Goal: Check status: Check status

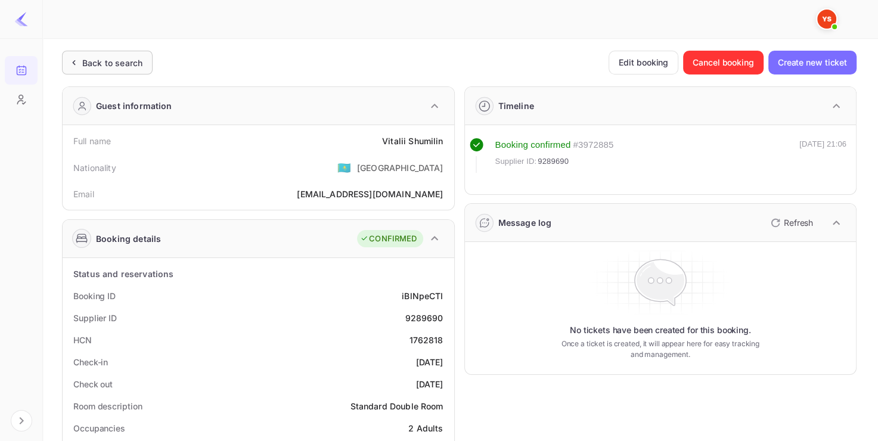
click at [103, 63] on div "Back to search" at bounding box center [112, 63] width 60 height 13
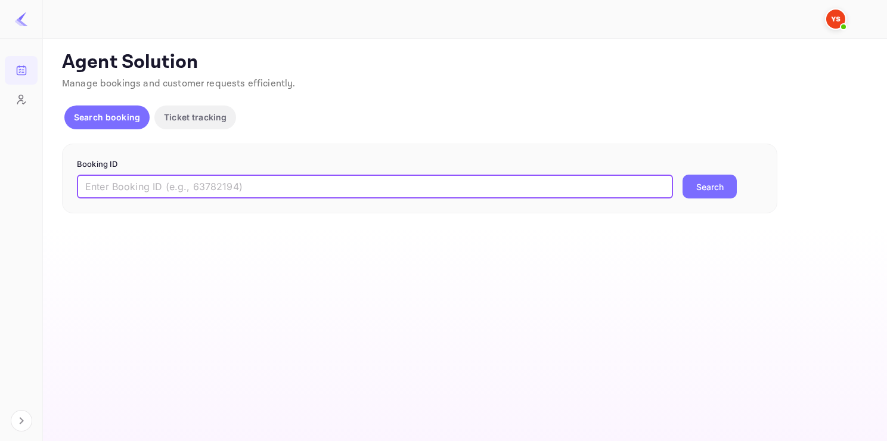
click at [170, 191] on input "text" at bounding box center [375, 187] width 596 height 24
paste input "9874498"
type input "9874498"
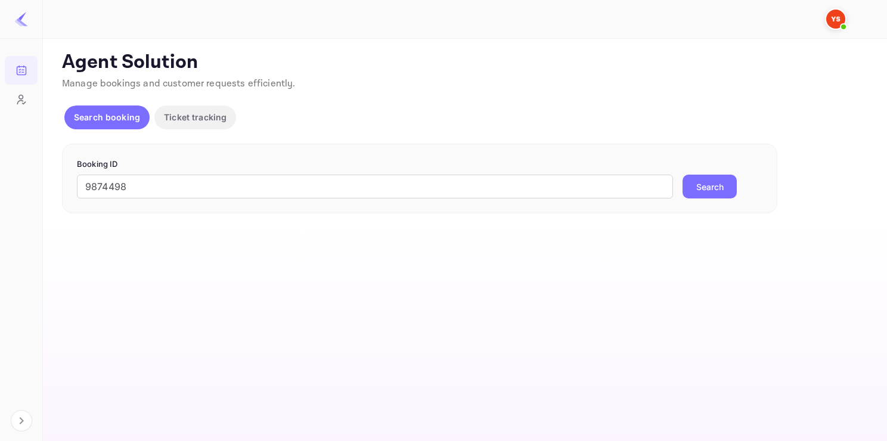
click at [700, 191] on button "Search" at bounding box center [709, 187] width 54 height 24
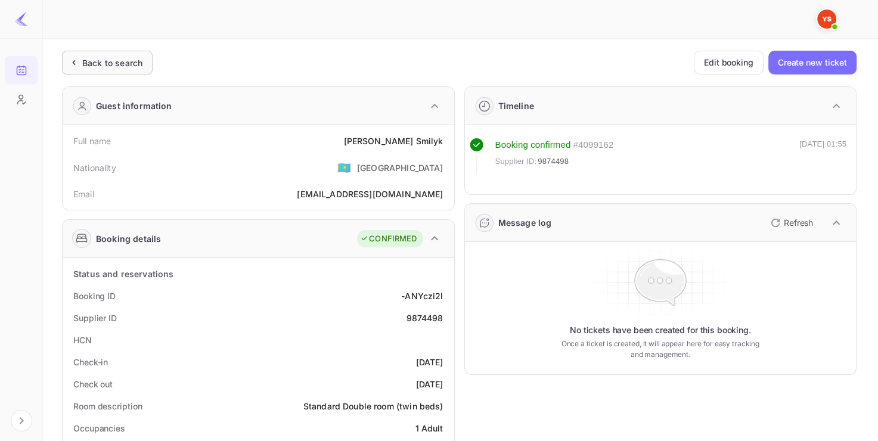
click at [104, 72] on div "Back to search" at bounding box center [107, 63] width 91 height 24
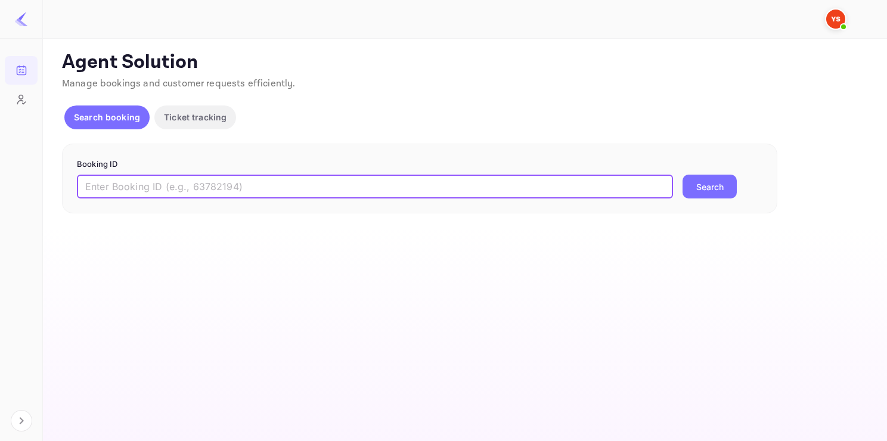
click at [154, 179] on input "text" at bounding box center [375, 187] width 596 height 24
paste input "9867013"
type input "9867013"
click at [705, 197] on button "Search" at bounding box center [709, 187] width 54 height 24
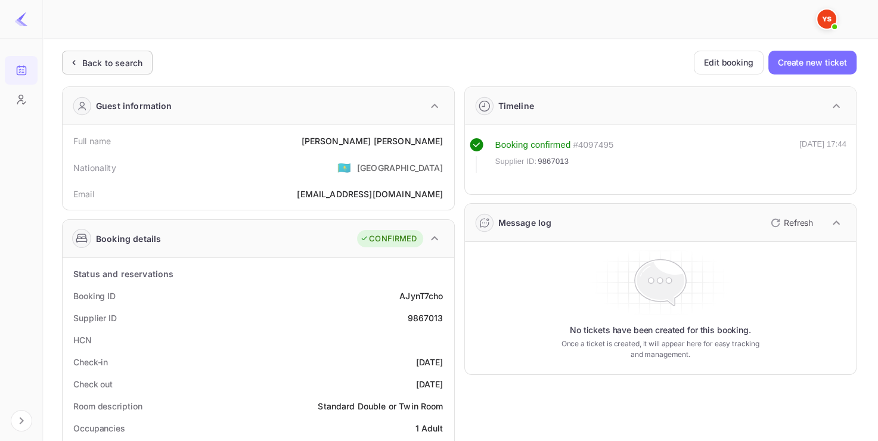
click at [125, 72] on div "Back to search" at bounding box center [107, 63] width 91 height 24
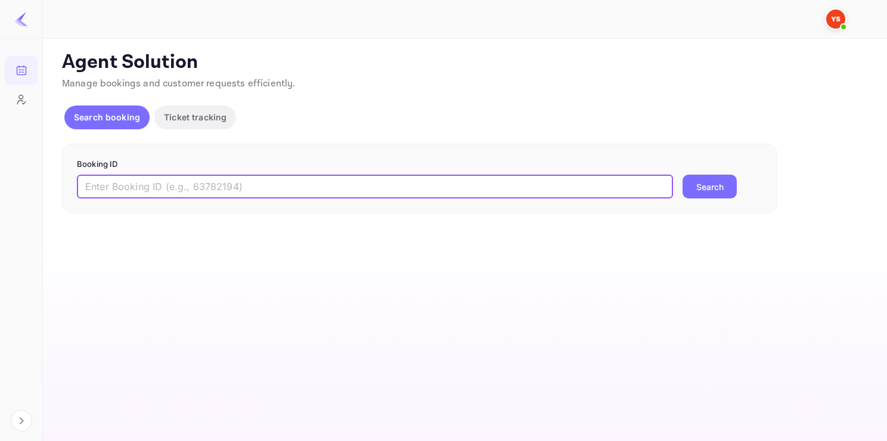
click at [178, 196] on input "text" at bounding box center [375, 187] width 596 height 24
paste input "9929127"
type input "9929127"
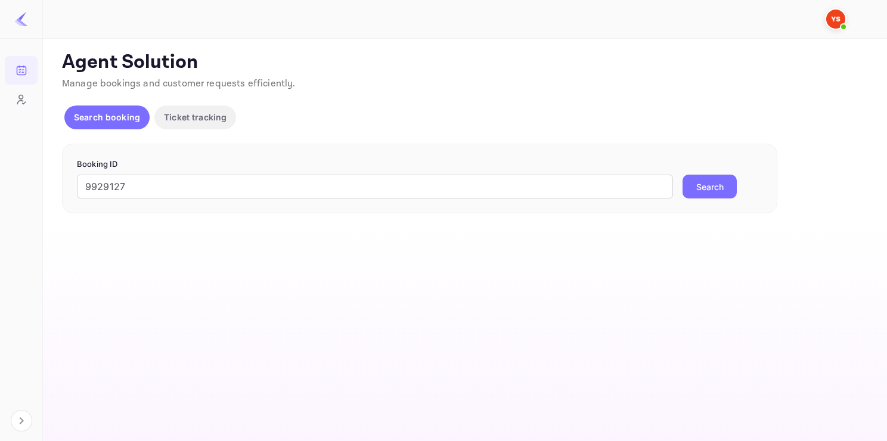
click at [705, 184] on button "Search" at bounding box center [709, 187] width 54 height 24
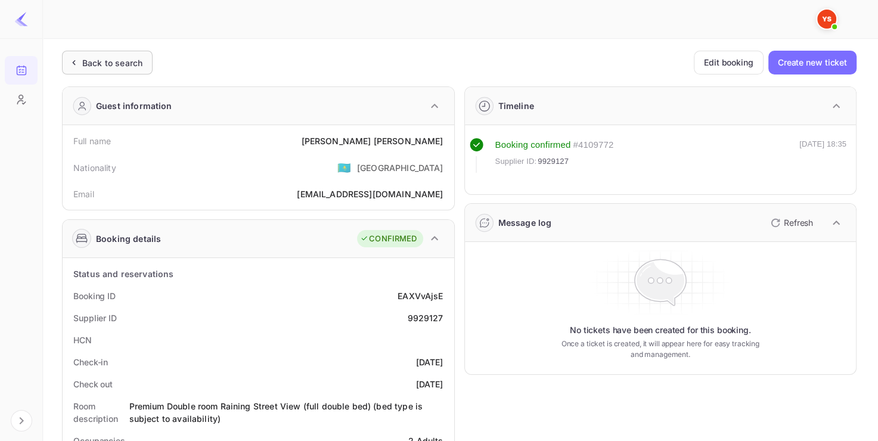
click at [134, 57] on div "Back to search" at bounding box center [112, 63] width 60 height 13
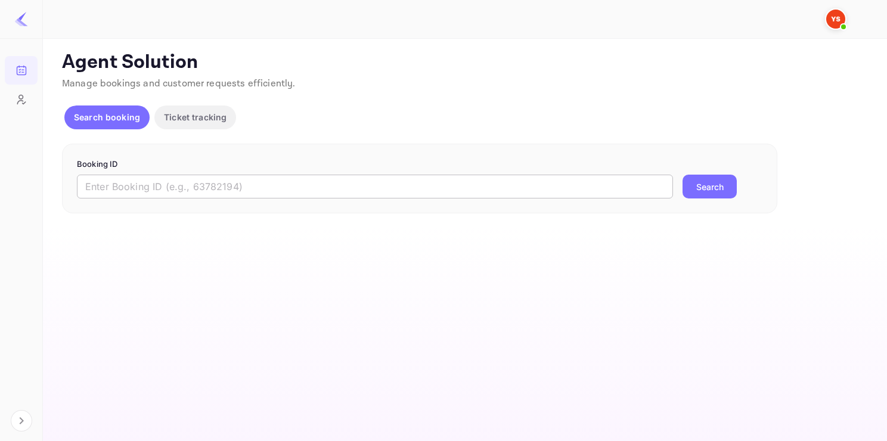
click at [216, 180] on input "text" at bounding box center [375, 187] width 596 height 24
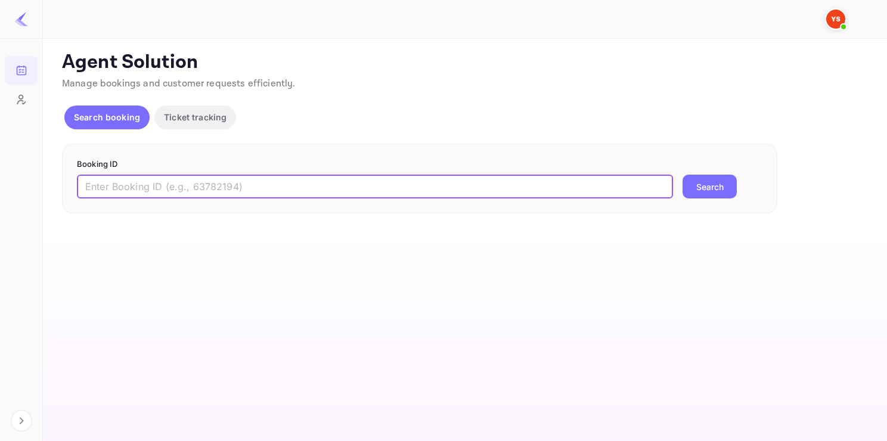
paste input "9958650"
type input "9958650"
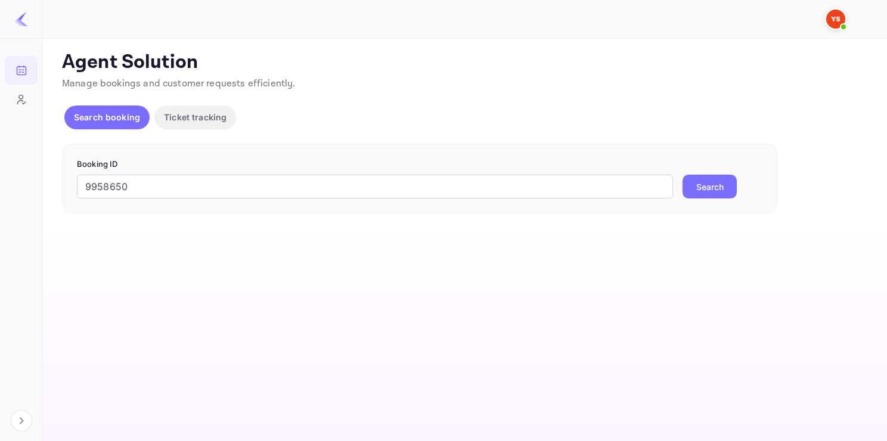
click at [713, 191] on button "Search" at bounding box center [709, 187] width 54 height 24
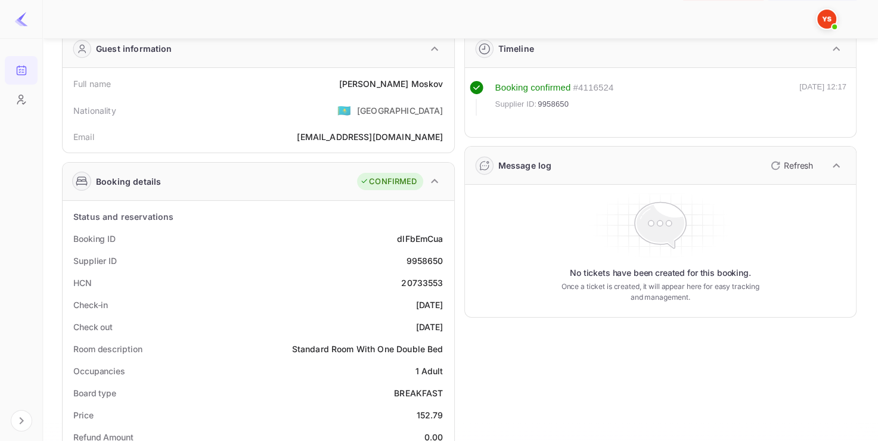
scroll to position [57, 0]
